Goal: Information Seeking & Learning: Learn about a topic

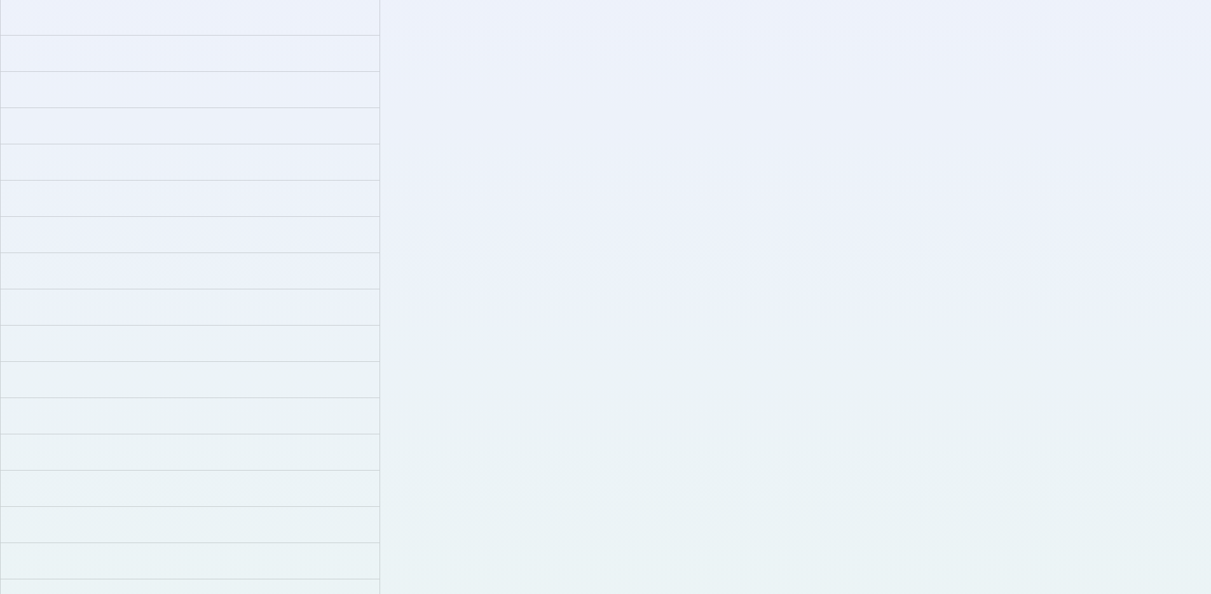
scroll to position [2179, 0]
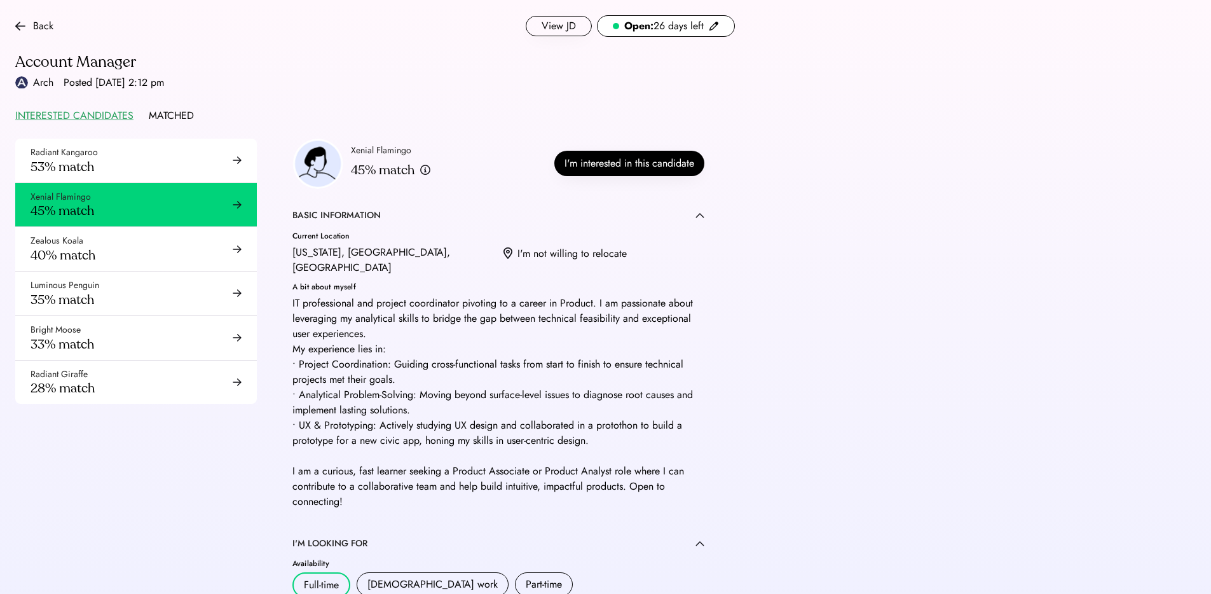
click at [555, 26] on button "View JD" at bounding box center [559, 26] width 66 height 20
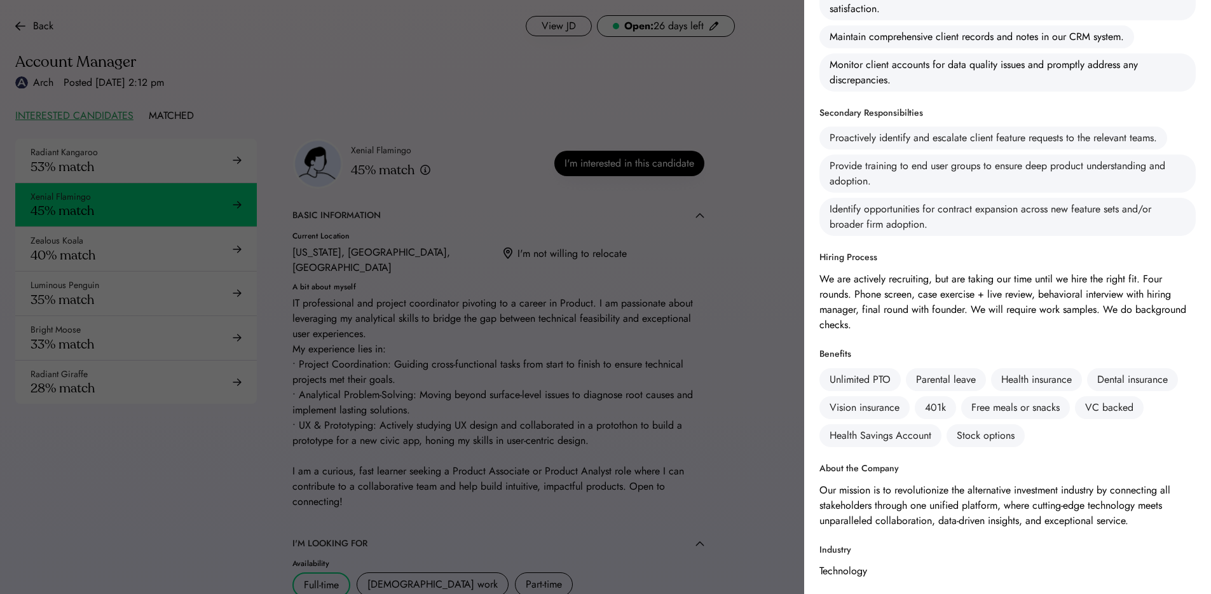
click at [743, 344] on div at bounding box center [605, 297] width 1211 height 594
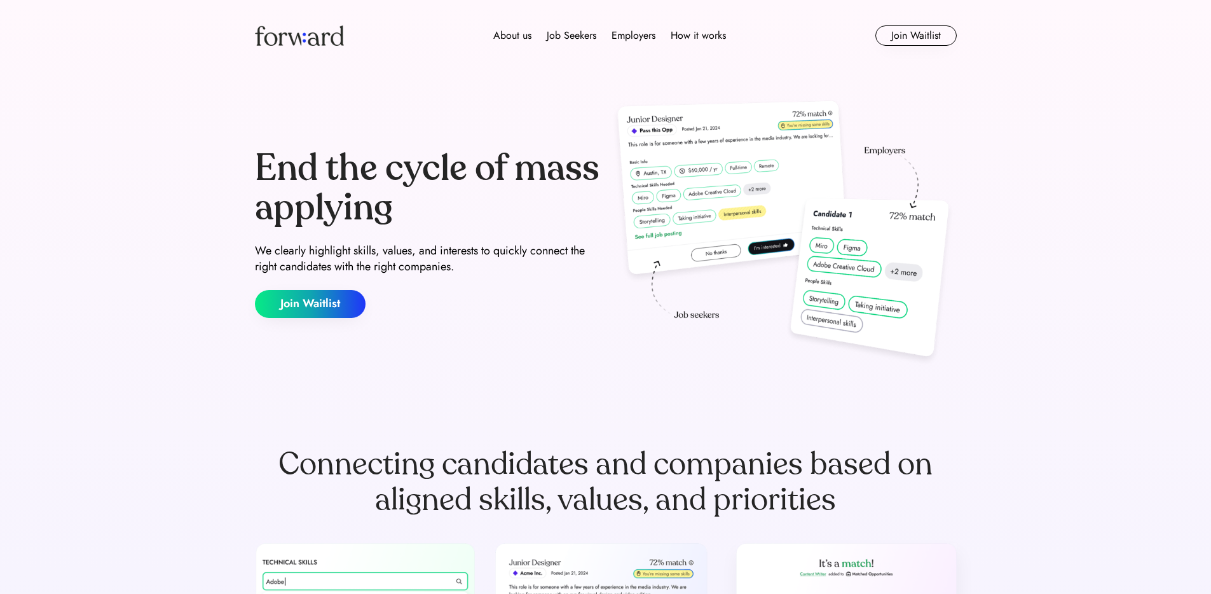
click at [536, 365] on div "End the cycle of mass applying We clearly highlight skills, values, and interes…" at bounding box center [606, 233] width 702 height 273
click at [720, 68] on div "About us Job Seekers Employers How it works Join Waitlist" at bounding box center [605, 35] width 763 height 71
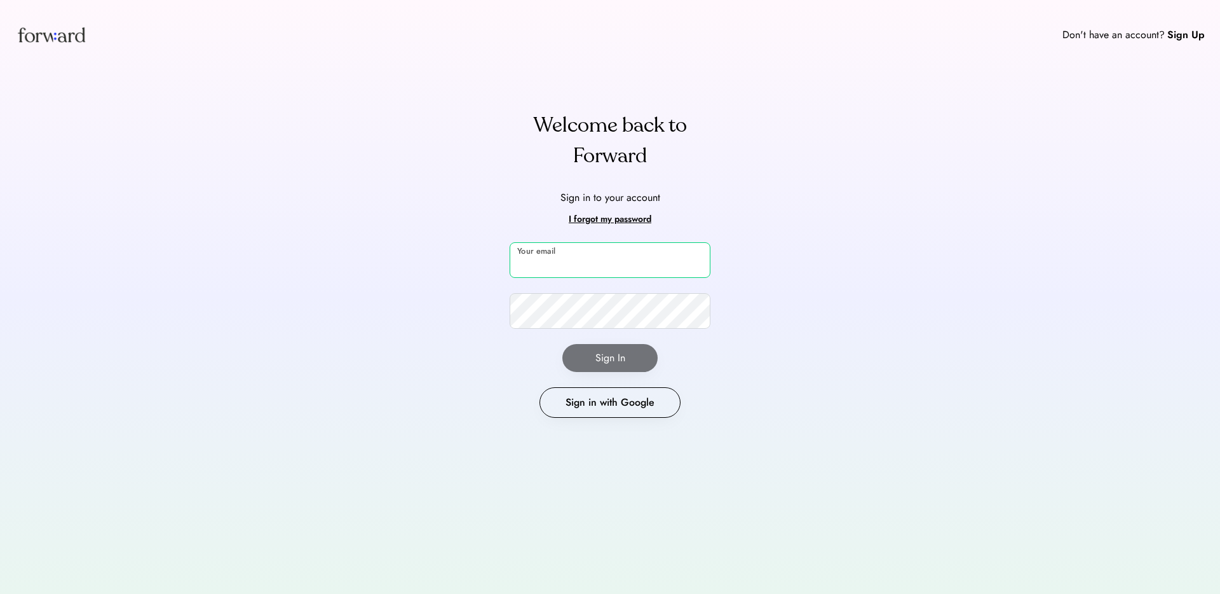
click at [559, 268] on input "email" at bounding box center [610, 260] width 201 height 36
type input "**********"
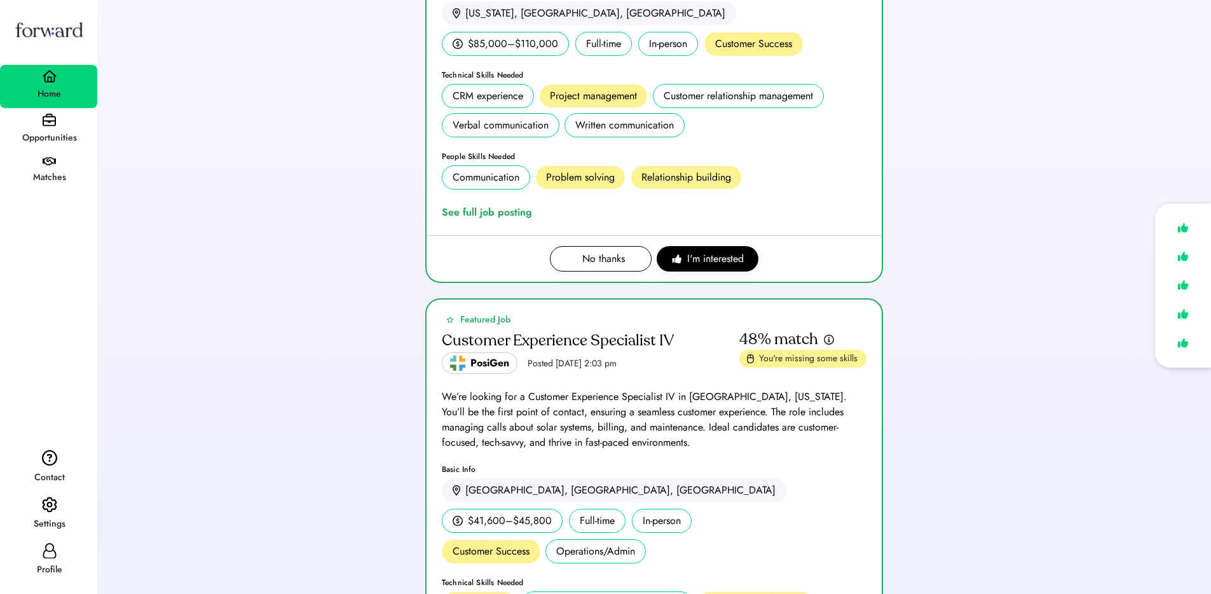
scroll to position [167, 0]
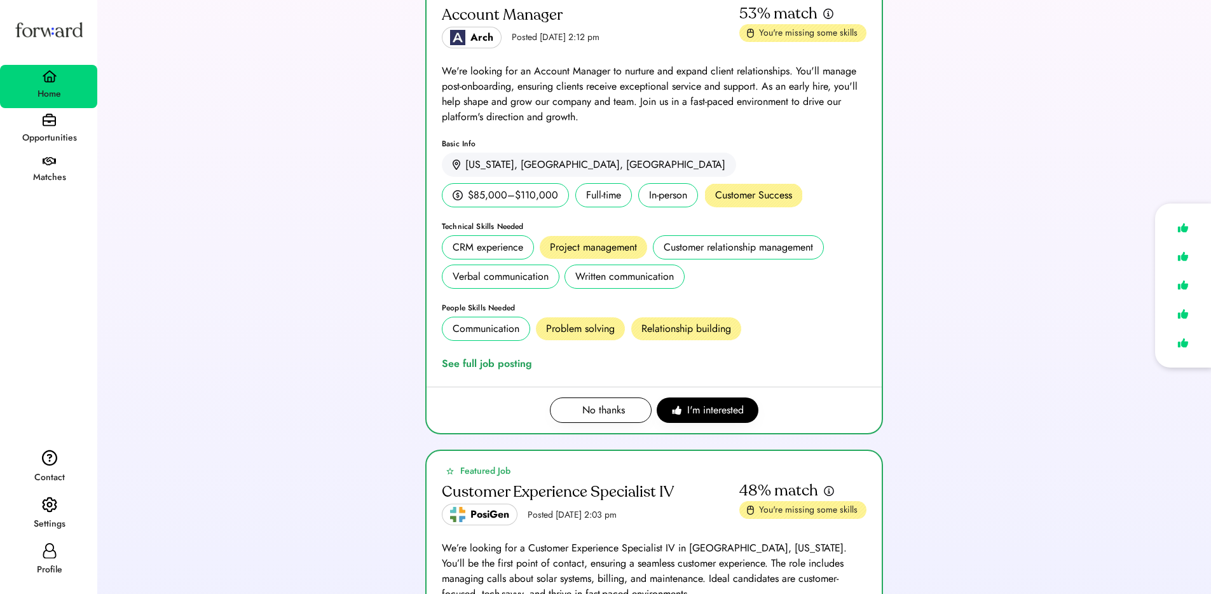
click at [46, 124] on img at bounding box center [49, 119] width 13 height 13
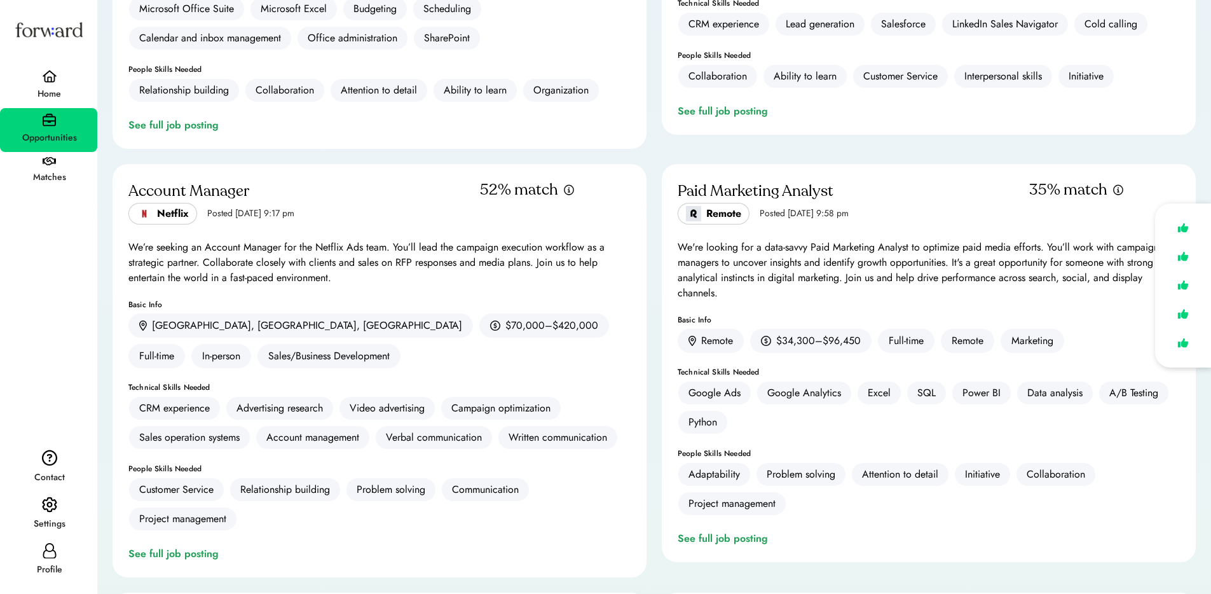
scroll to position [3552, 0]
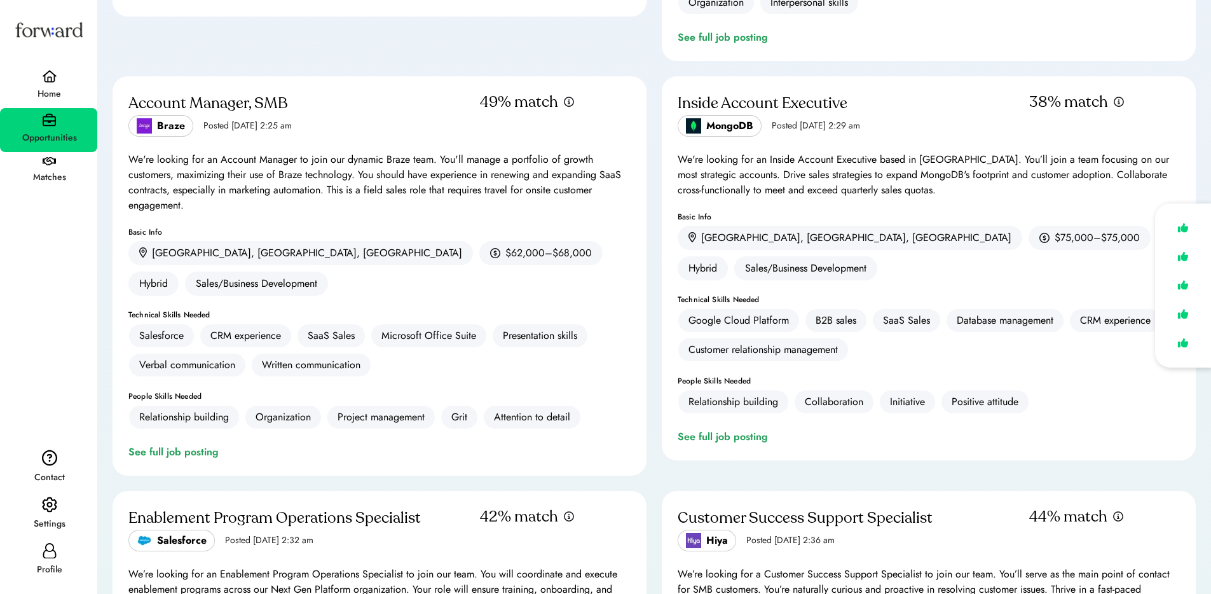
scroll to position [3449, 0]
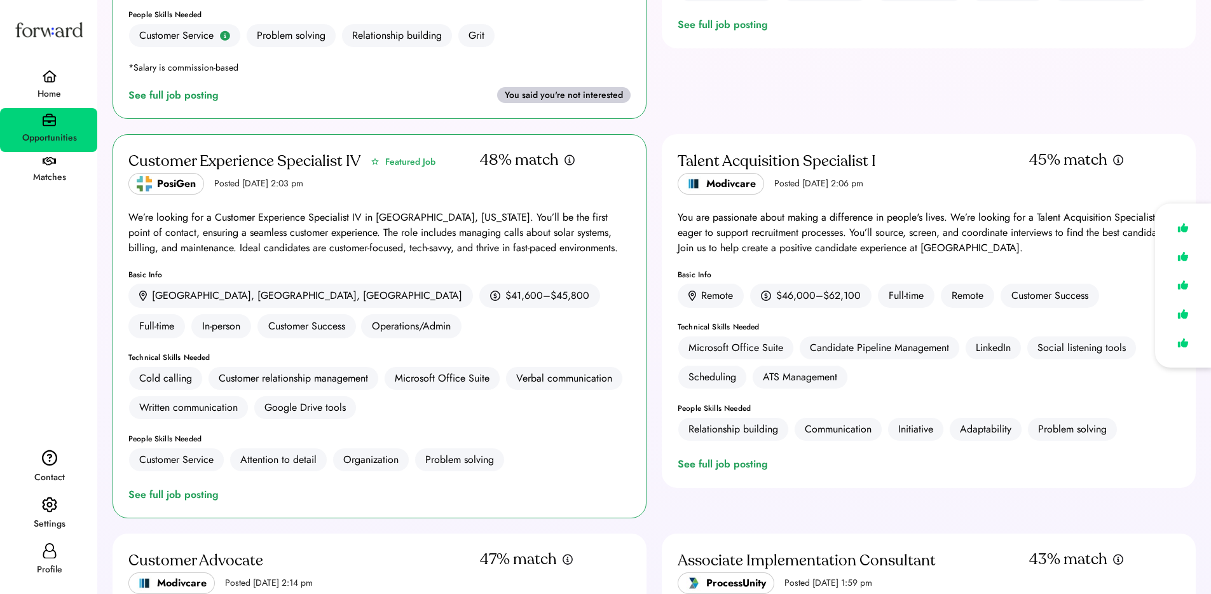
scroll to position [0, 0]
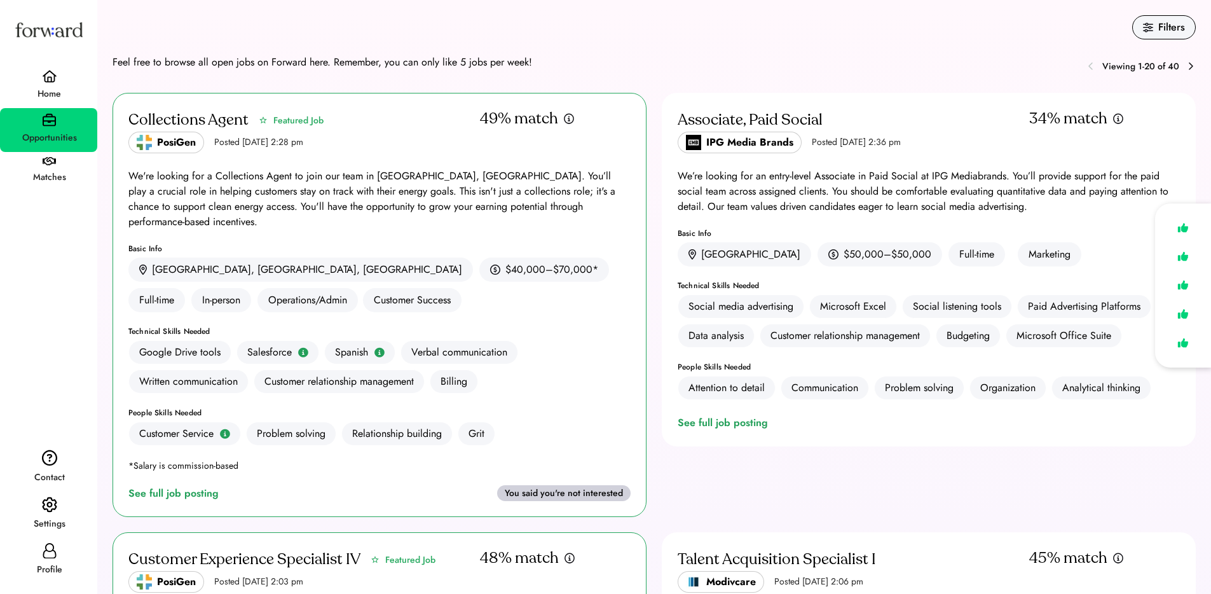
click at [62, 83] on div "Home" at bounding box center [49, 94] width 96 height 23
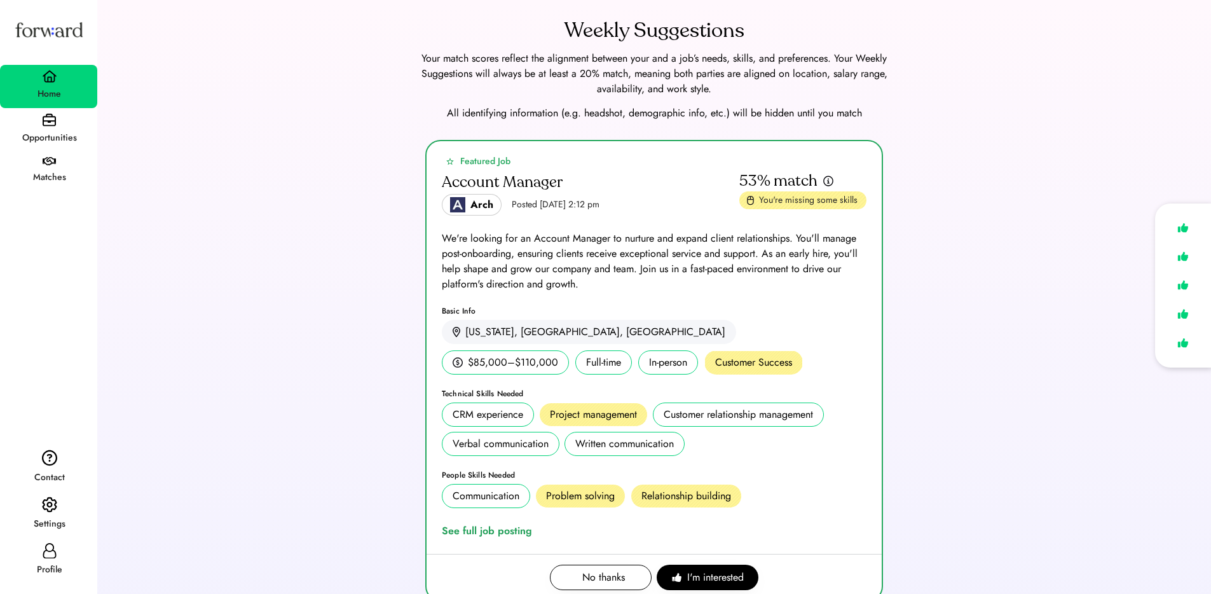
click at [320, 156] on div "Featured Job Account Manager Arch Posted Aug 6, 2025 2:12 pm 53% match You're m…" at bounding box center [653, 378] width 1083 height 477
